Goal: Transaction & Acquisition: Purchase product/service

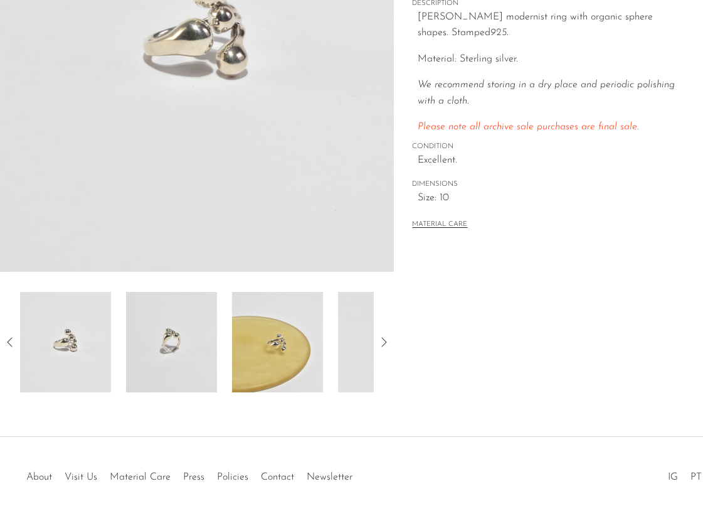
scroll to position [289, 0]
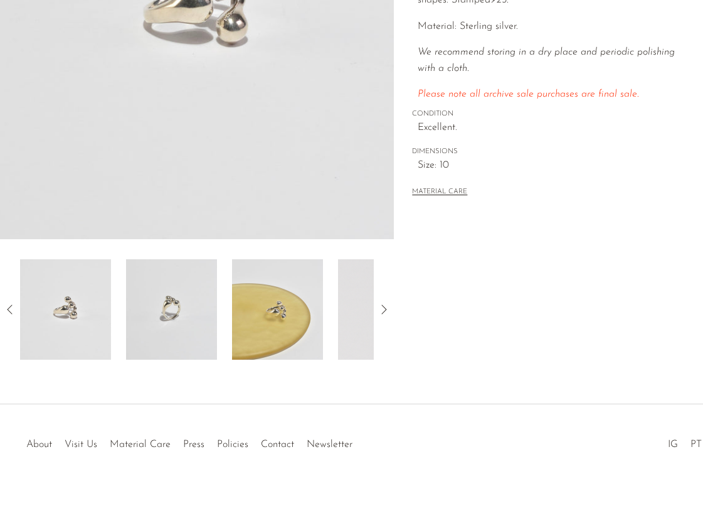
click at [155, 314] on img at bounding box center [171, 309] width 91 height 100
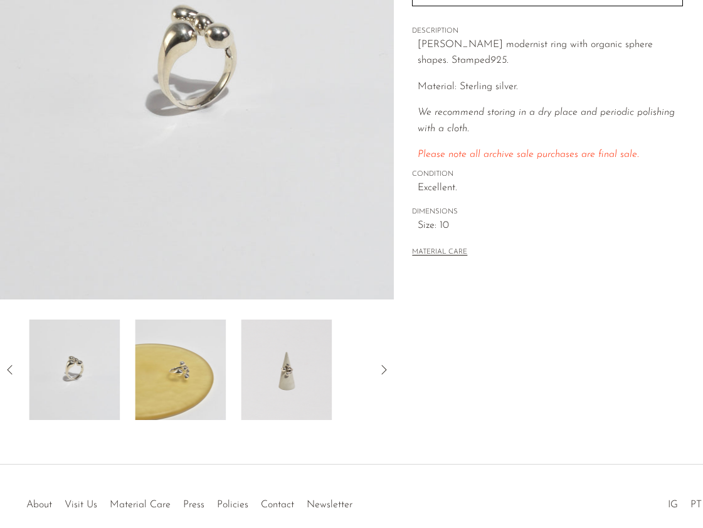
scroll to position [101, 0]
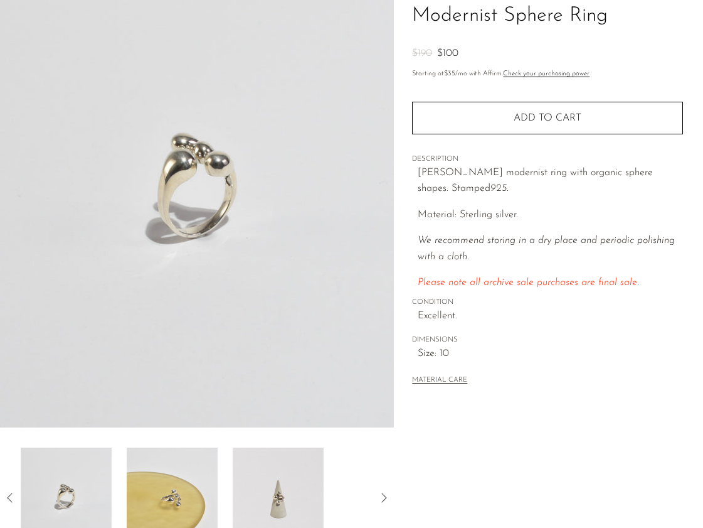
click at [175, 487] on img at bounding box center [172, 497] width 91 height 100
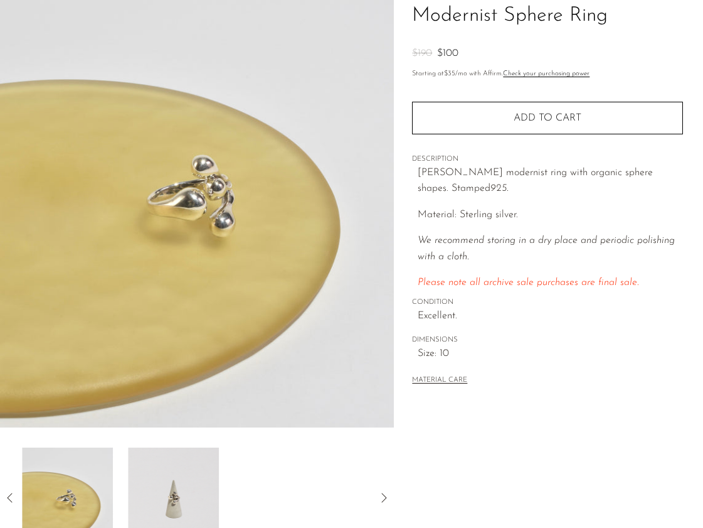
click at [186, 472] on img at bounding box center [173, 497] width 91 height 100
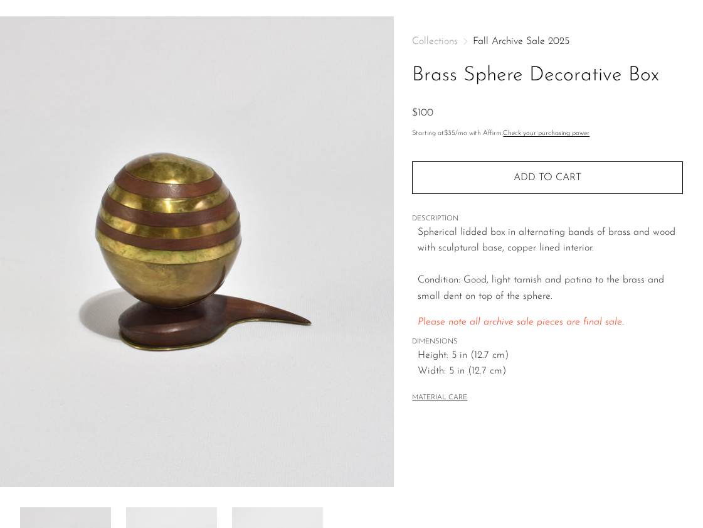
scroll to position [38, 0]
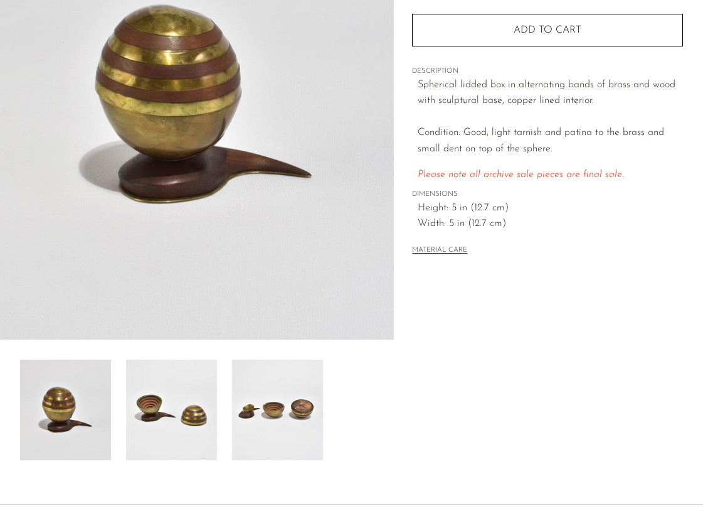
scroll to position [164, 0]
